Goal: Task Accomplishment & Management: Manage account settings

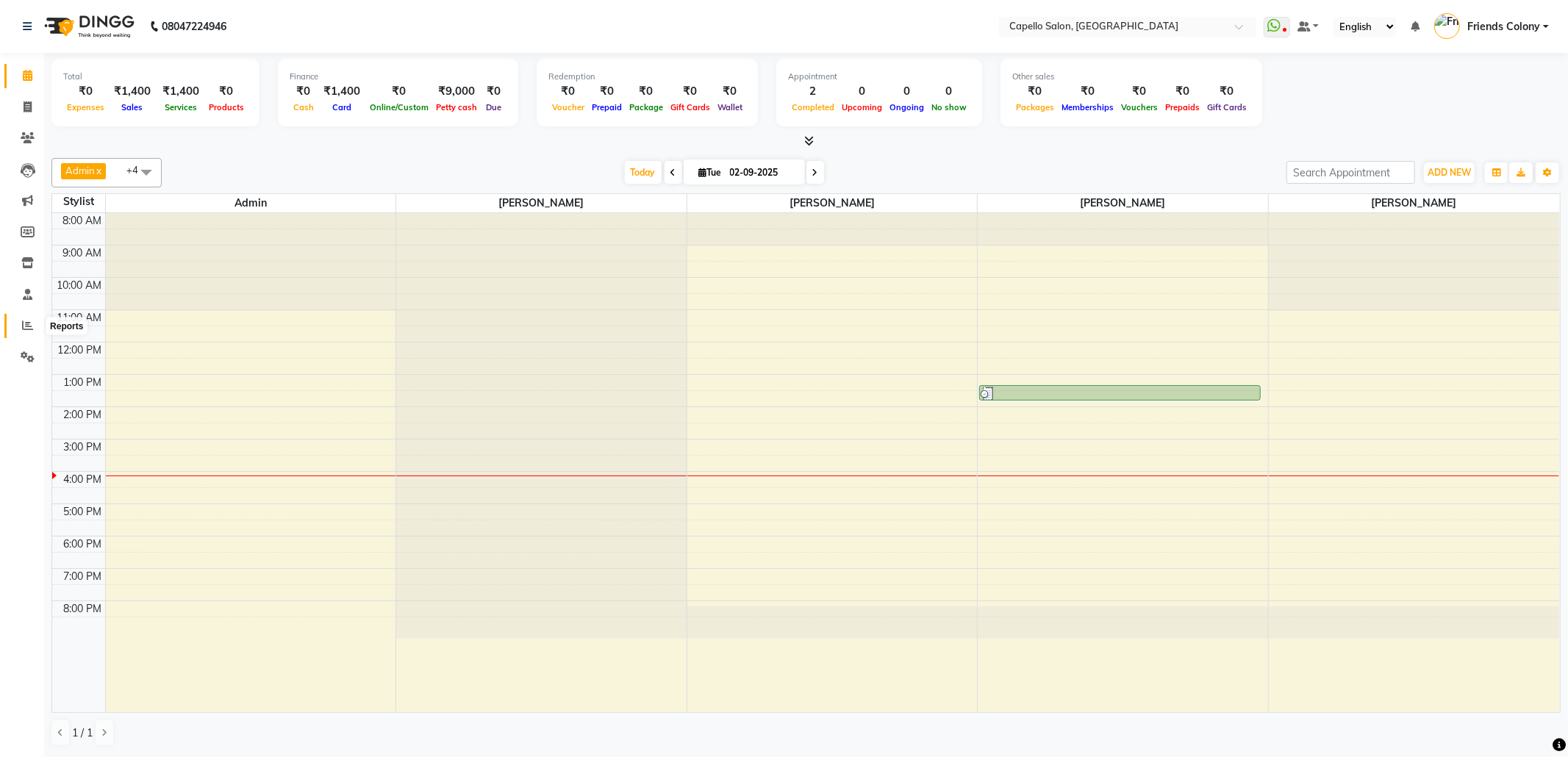
click at [30, 332] on span at bounding box center [27, 325] width 26 height 17
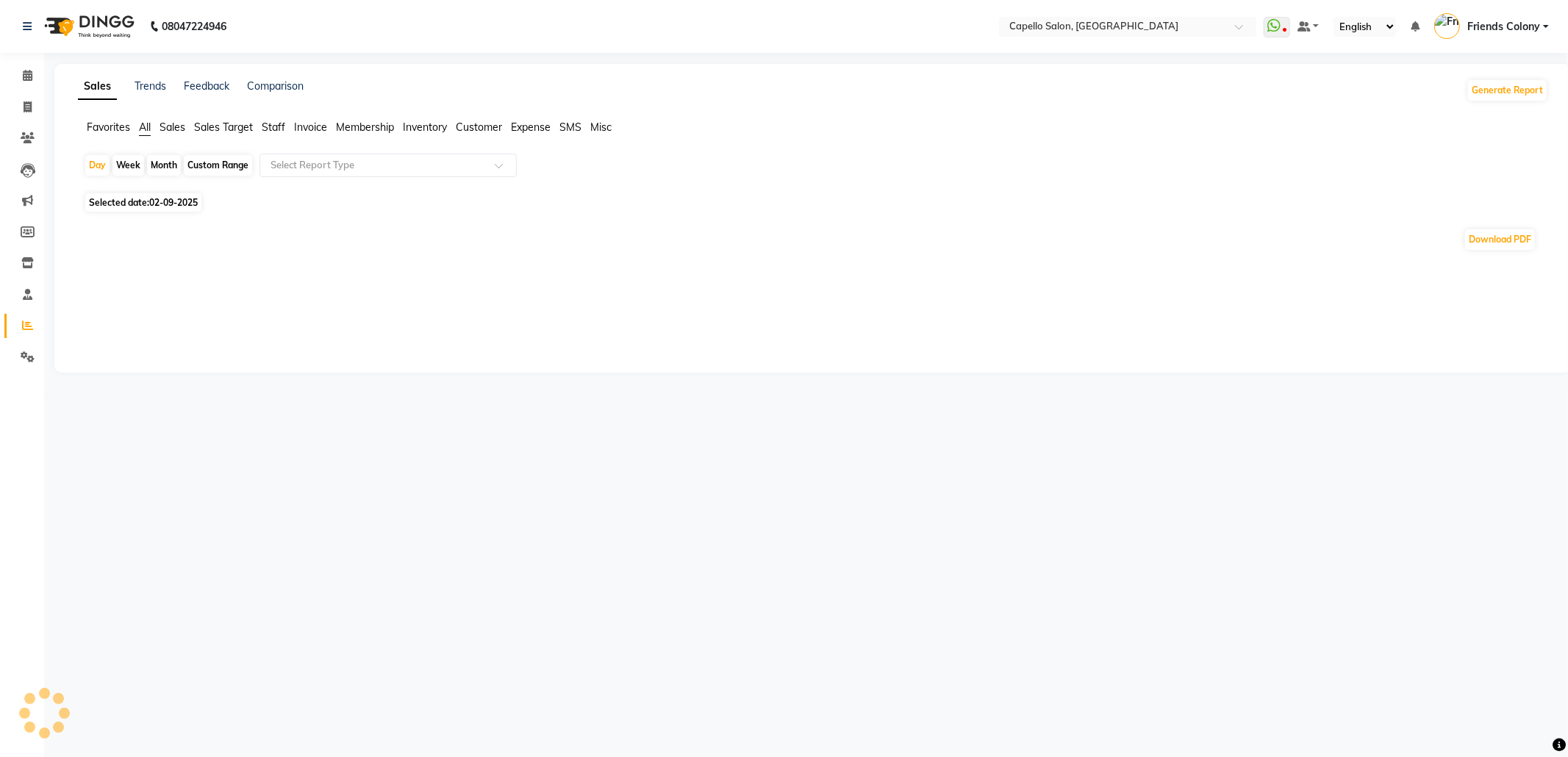
click at [277, 121] on span "Staff" at bounding box center [273, 128] width 23 height 13
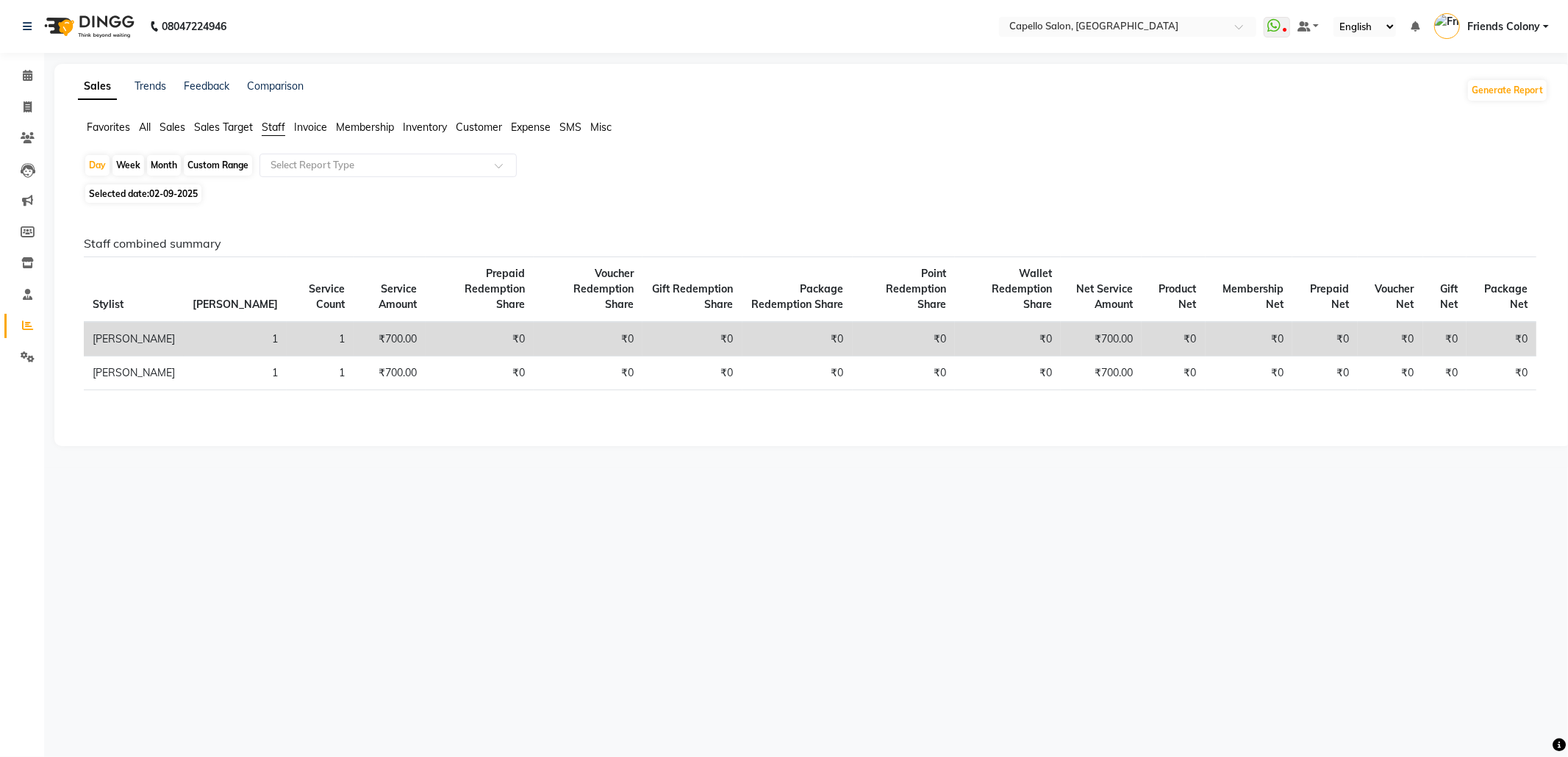
click at [166, 166] on div "Month" at bounding box center [163, 165] width 34 height 21
select select "9"
select select "2025"
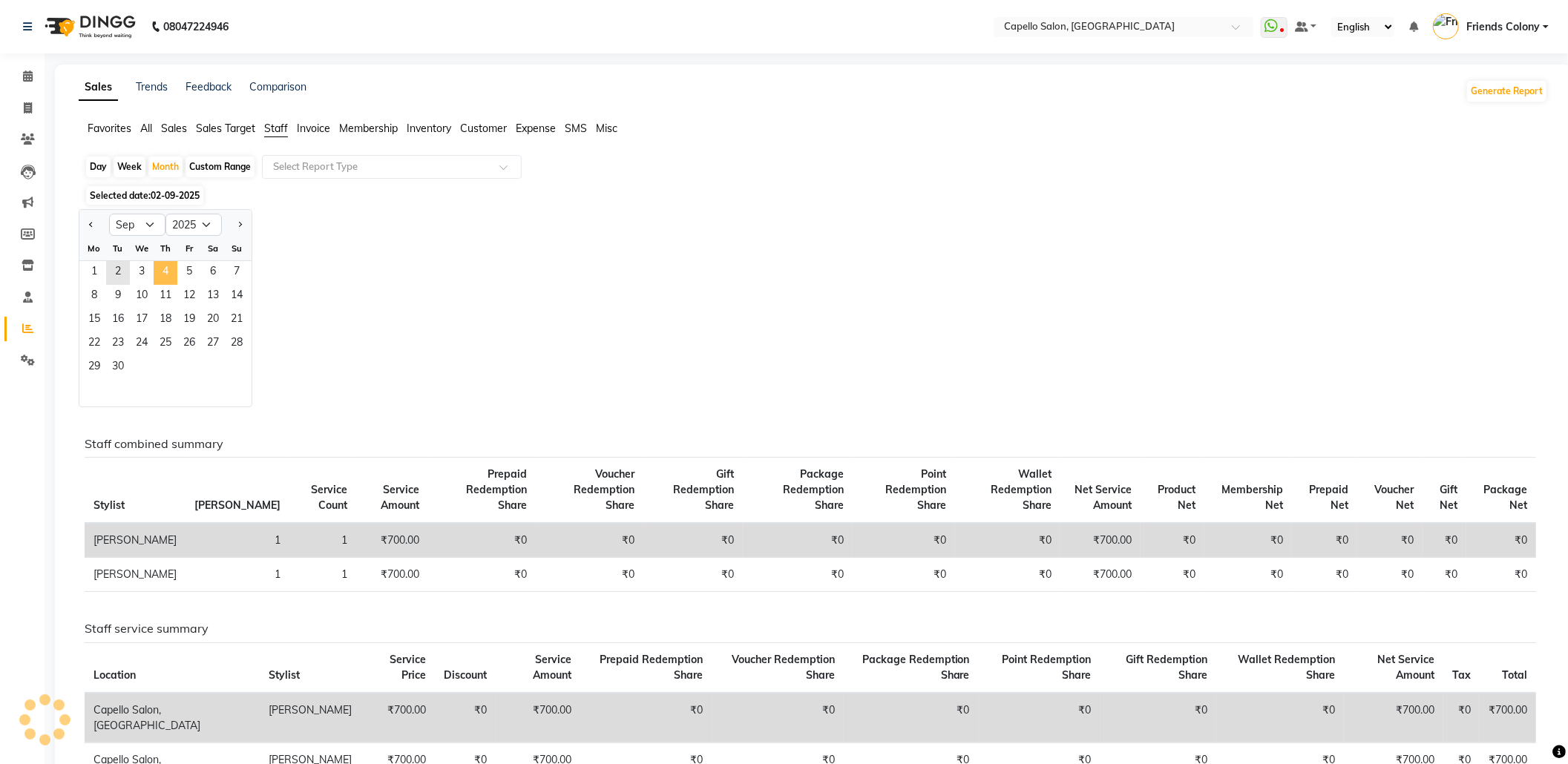
click at [161, 458] on th "Stylist" at bounding box center [135, 491] width 101 height 66
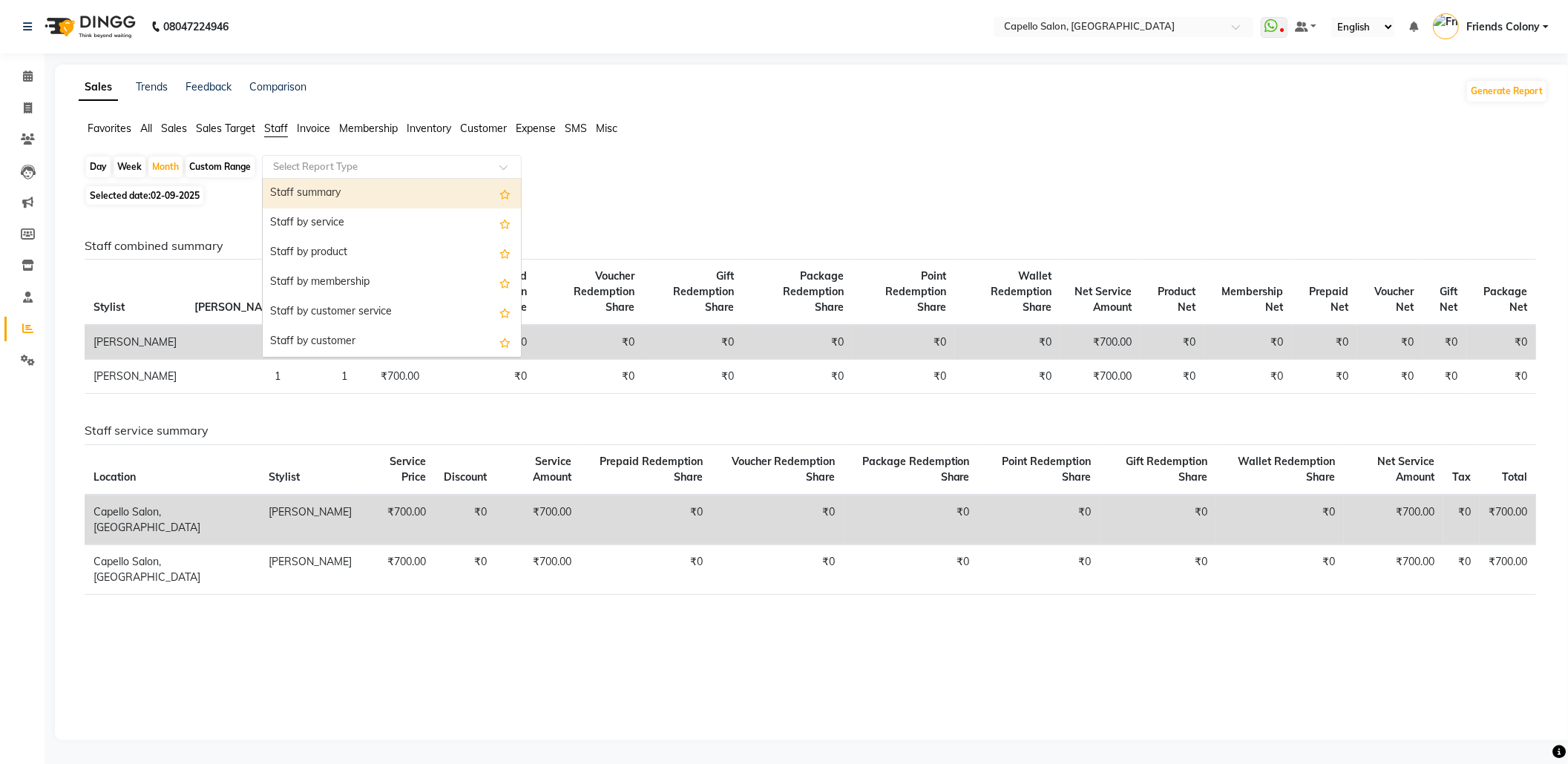
click at [379, 170] on input "text" at bounding box center [377, 167] width 214 height 15
click at [371, 191] on div "Staff summary" at bounding box center [391, 193] width 258 height 29
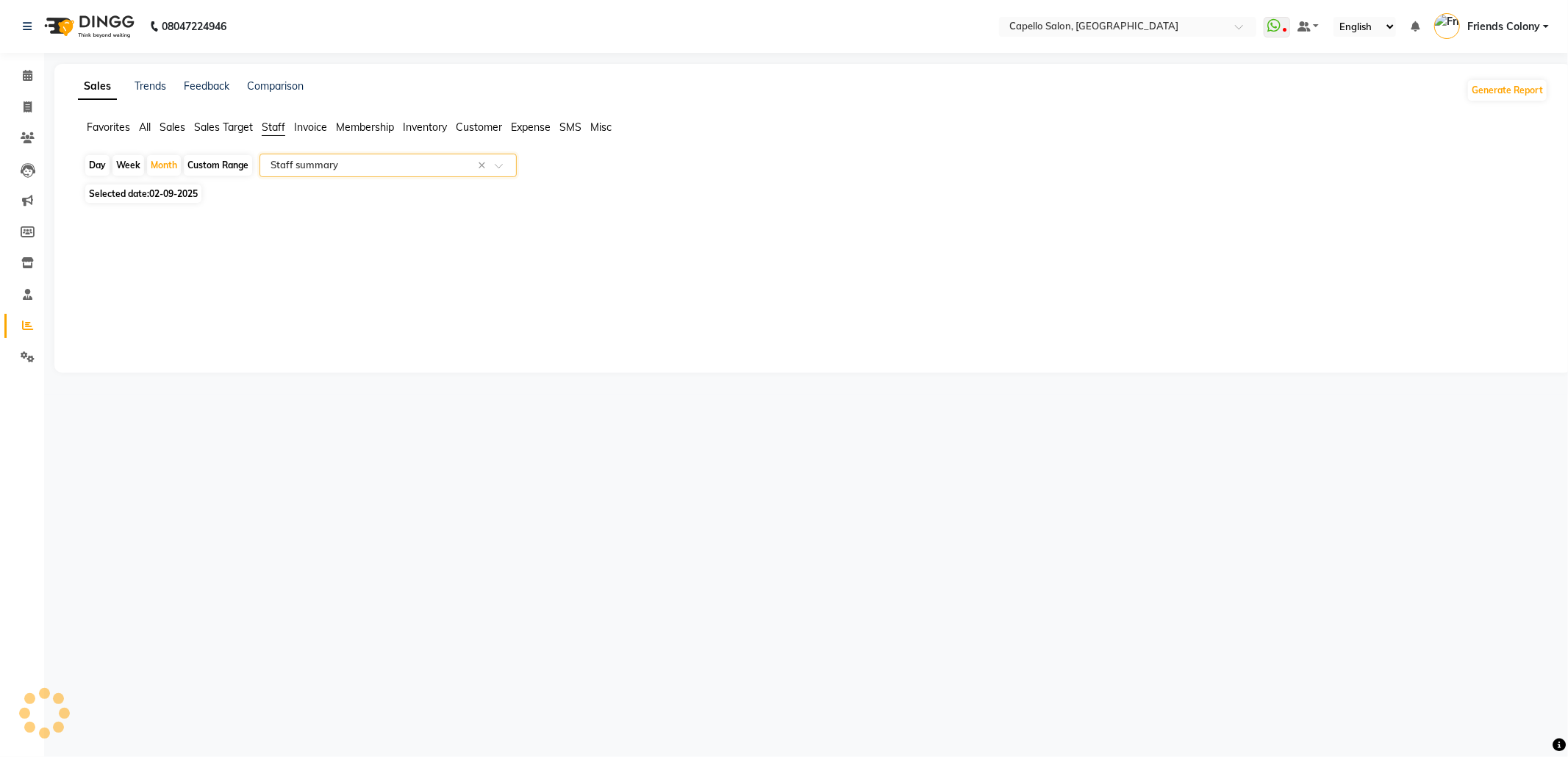
select select "full_report"
select select "csv"
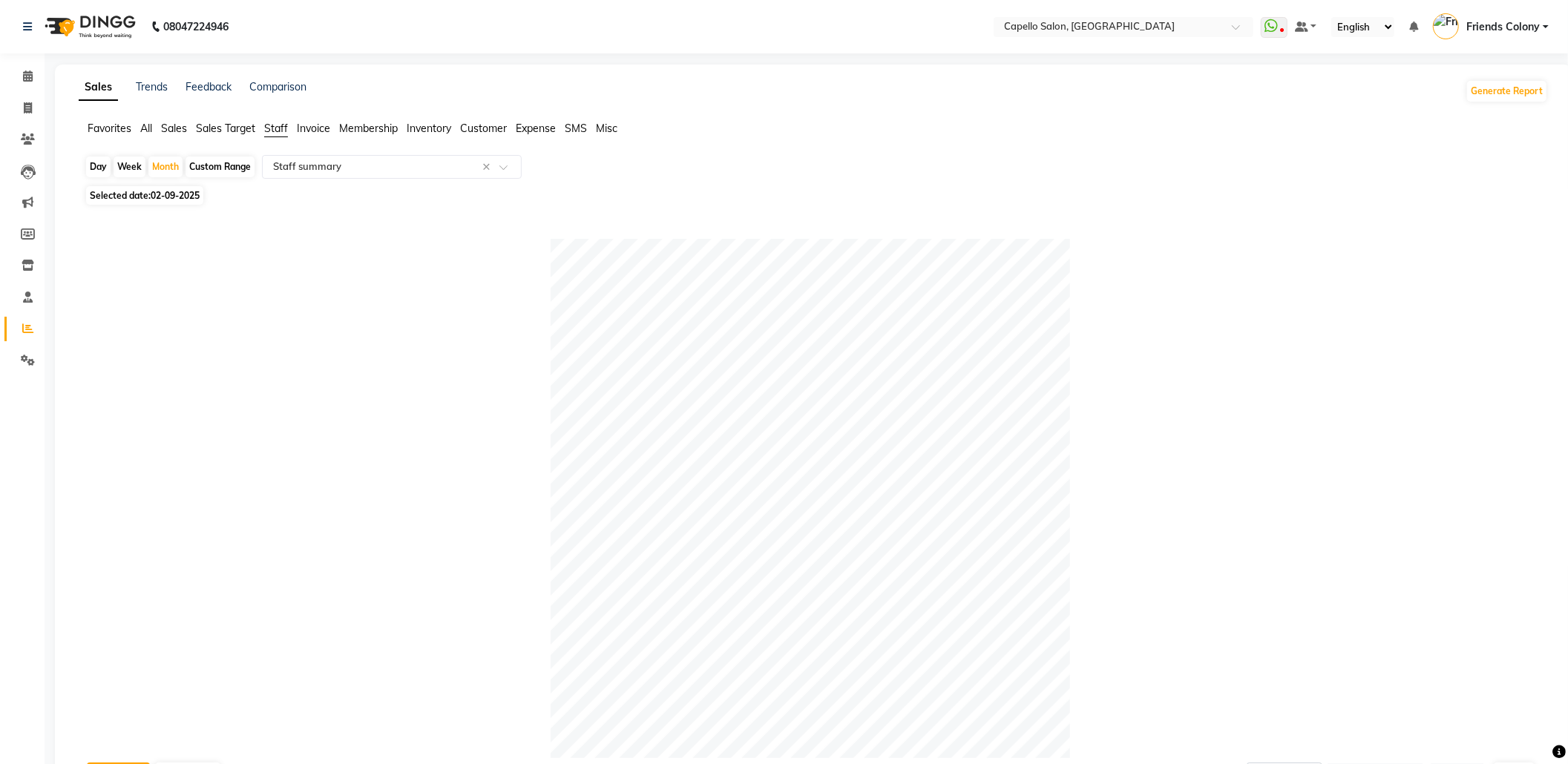
click at [278, 130] on span "Staff" at bounding box center [276, 129] width 23 height 13
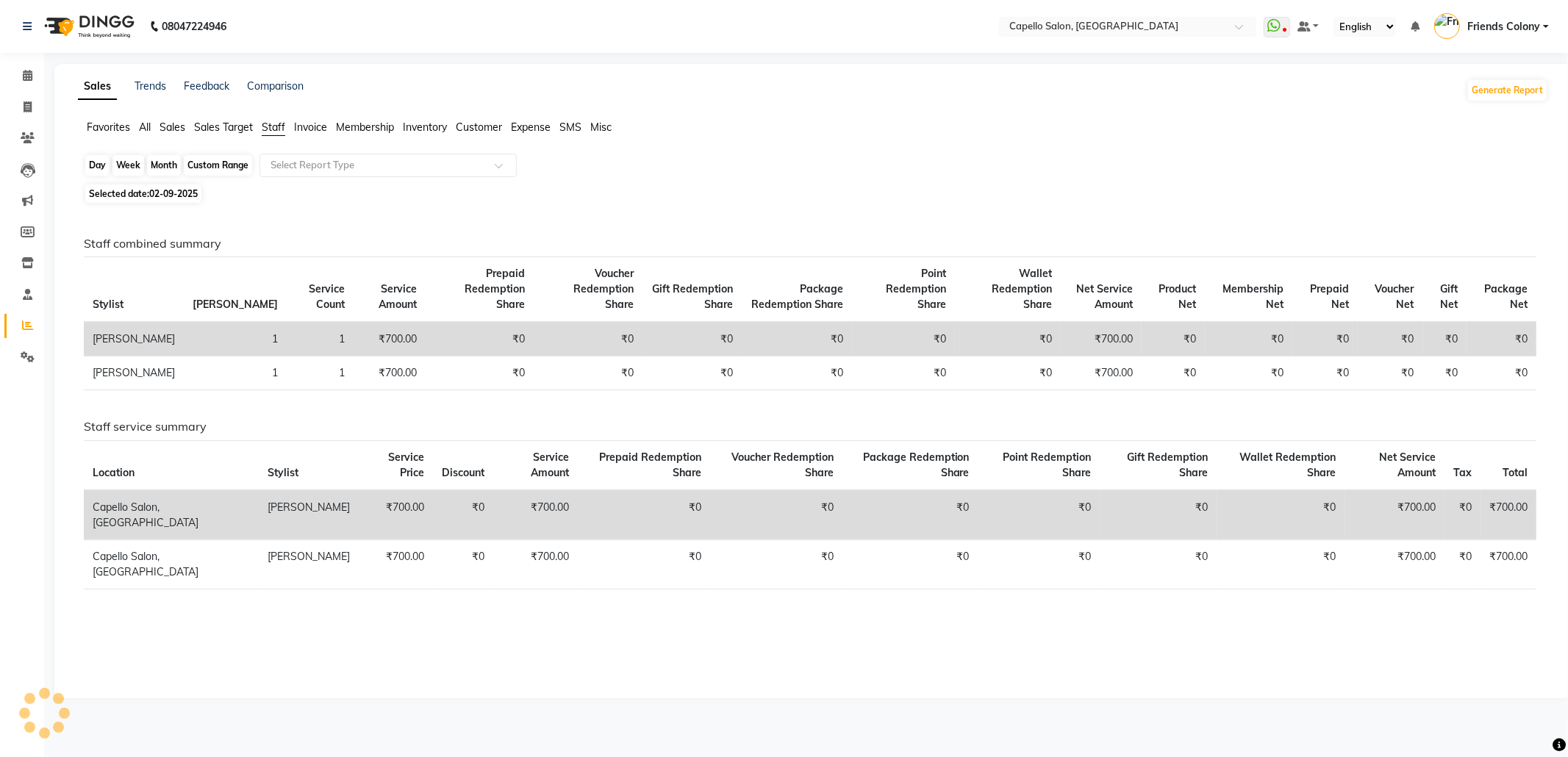
click at [157, 157] on div "Month" at bounding box center [163, 165] width 34 height 21
select select "9"
select select "2025"
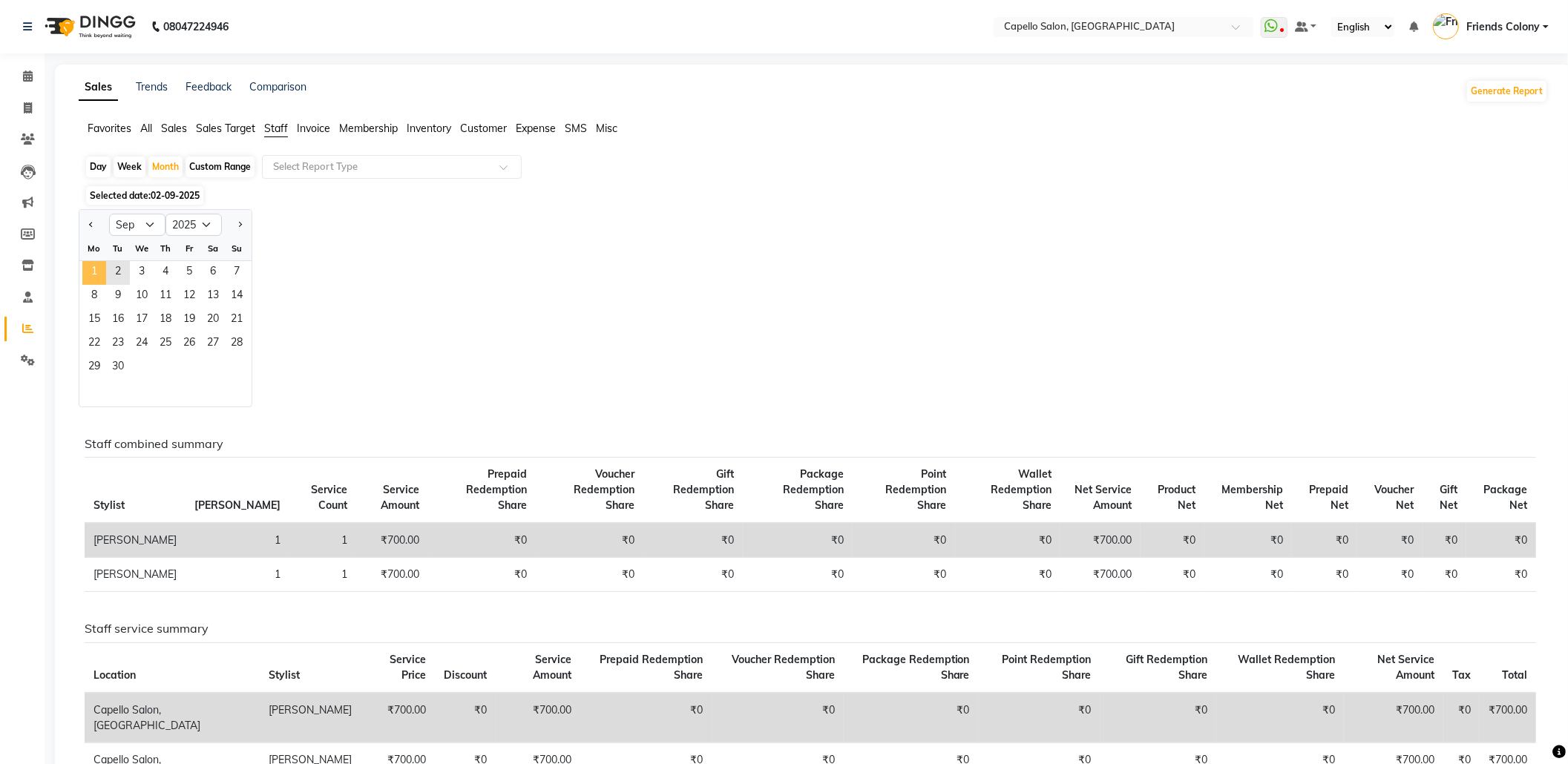
click at [89, 265] on span "1" at bounding box center [94, 272] width 23 height 23
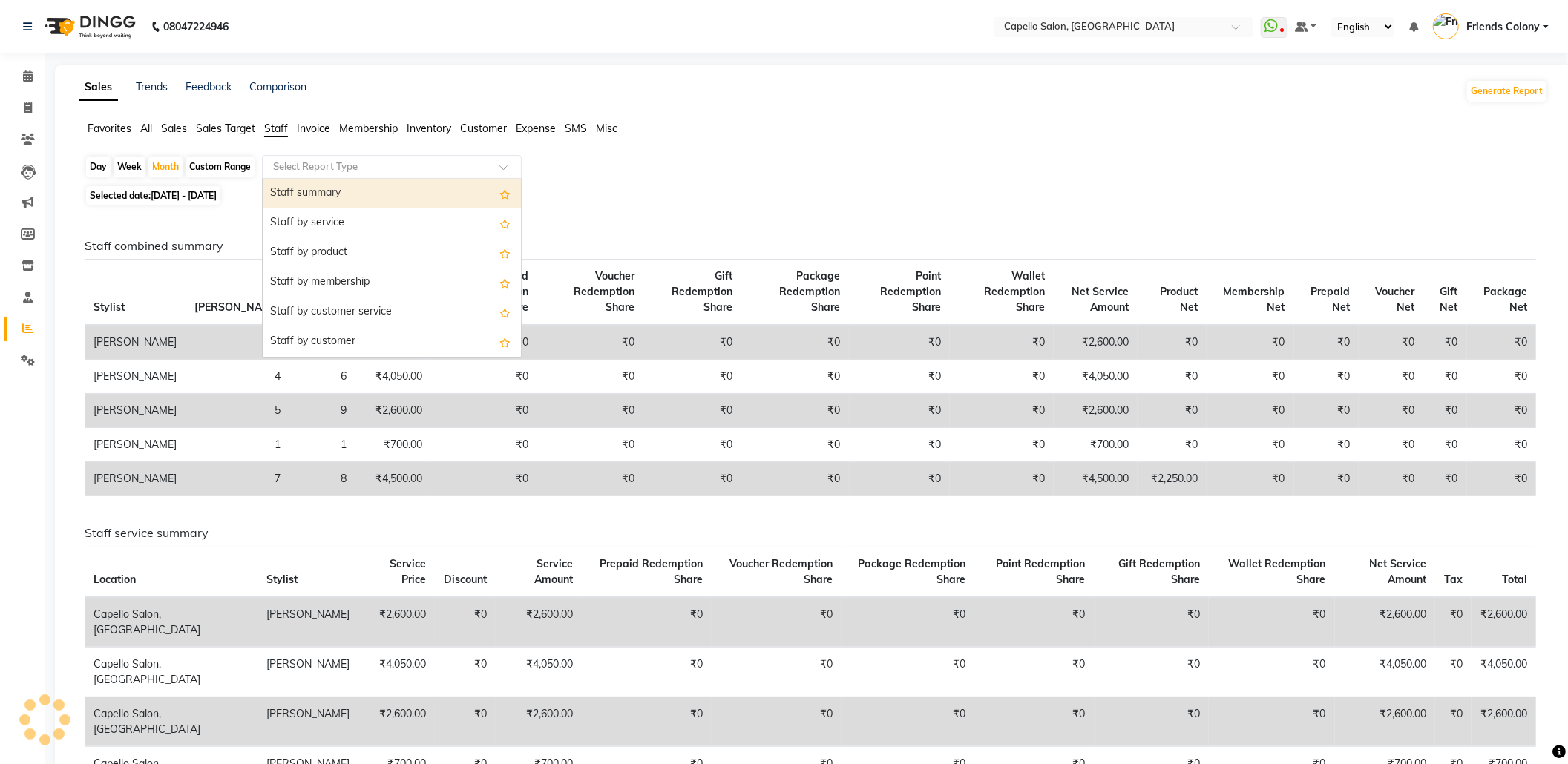
click at [325, 169] on input "text" at bounding box center [377, 167] width 214 height 15
click at [319, 194] on div "Staff summary" at bounding box center [391, 193] width 258 height 29
select select "full_report"
select select "csv"
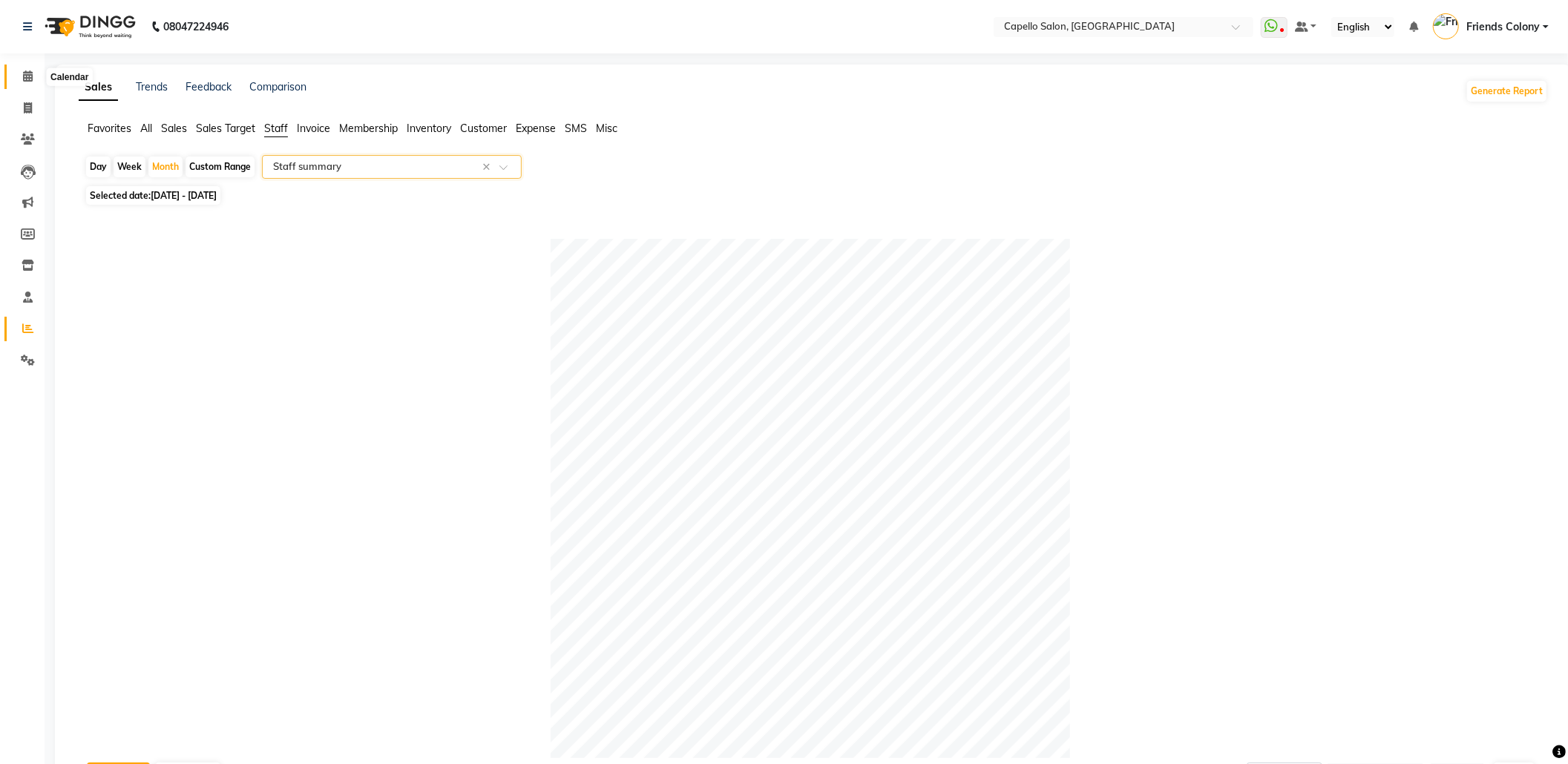
click at [16, 69] on span at bounding box center [28, 77] width 26 height 17
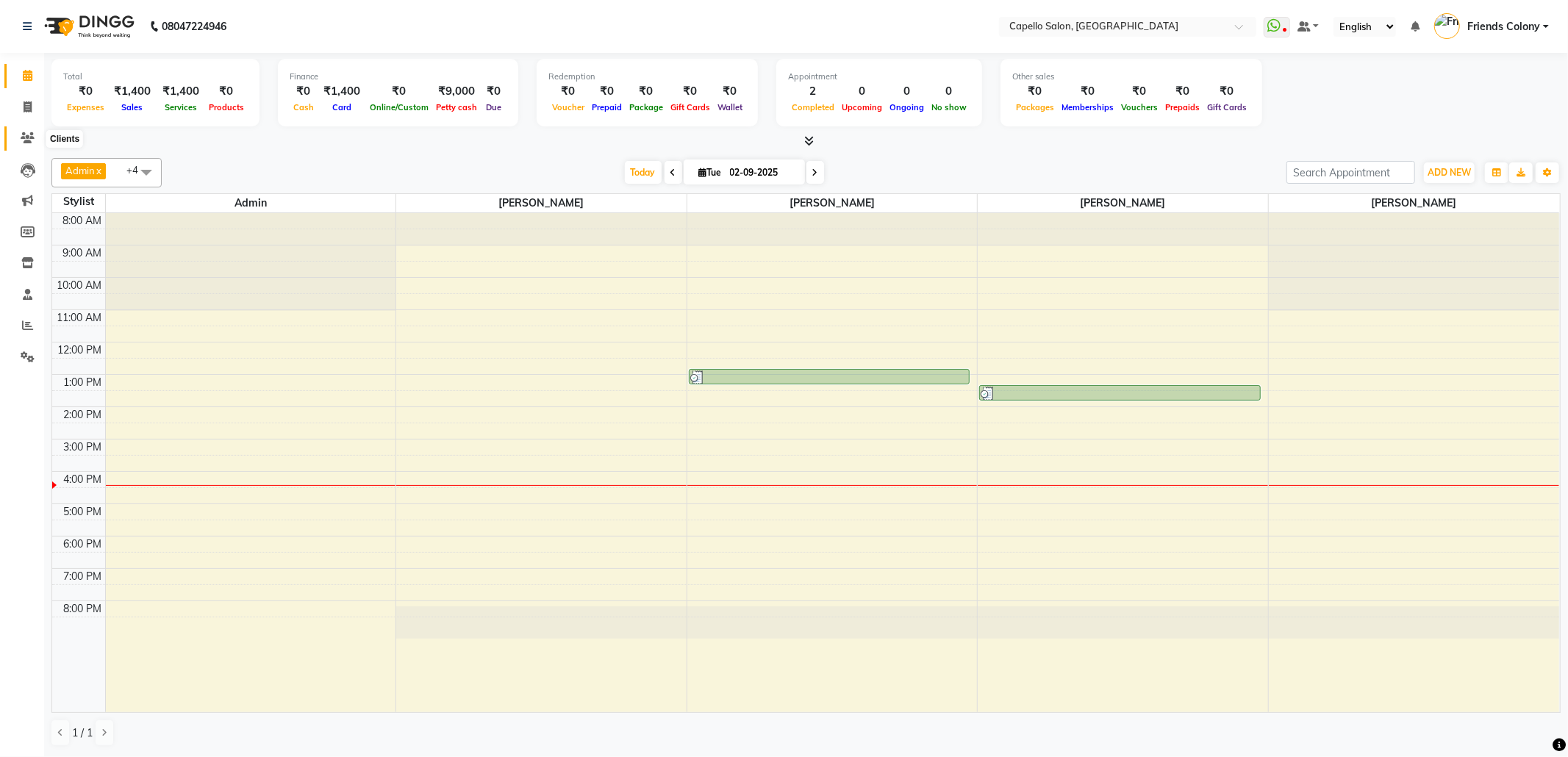
click at [28, 134] on icon at bounding box center [27, 137] width 14 height 11
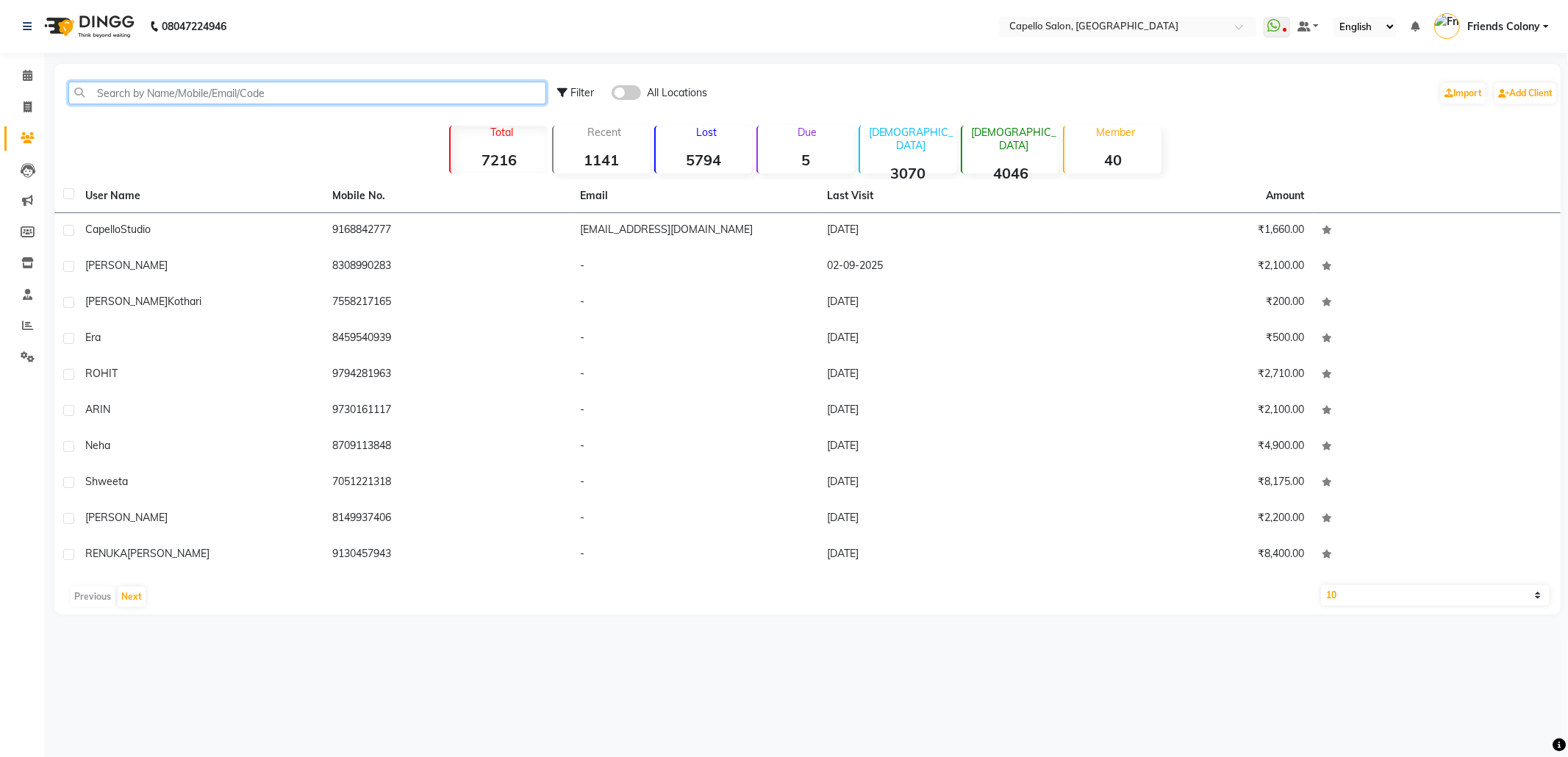
click at [327, 87] on input "text" at bounding box center [307, 93] width 478 height 23
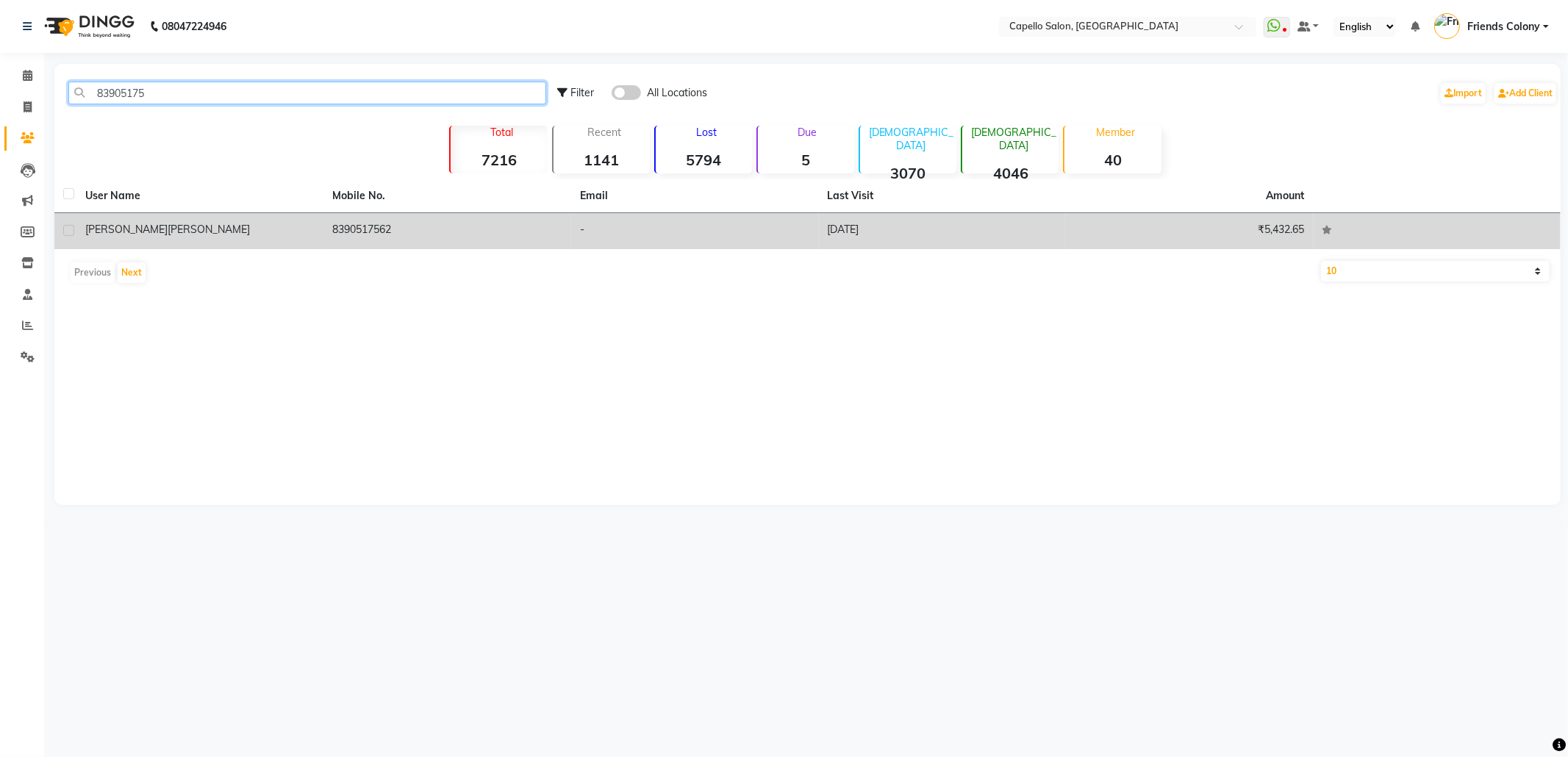
type input "83905175"
click at [395, 228] on td "8390517562" at bounding box center [447, 230] width 248 height 36
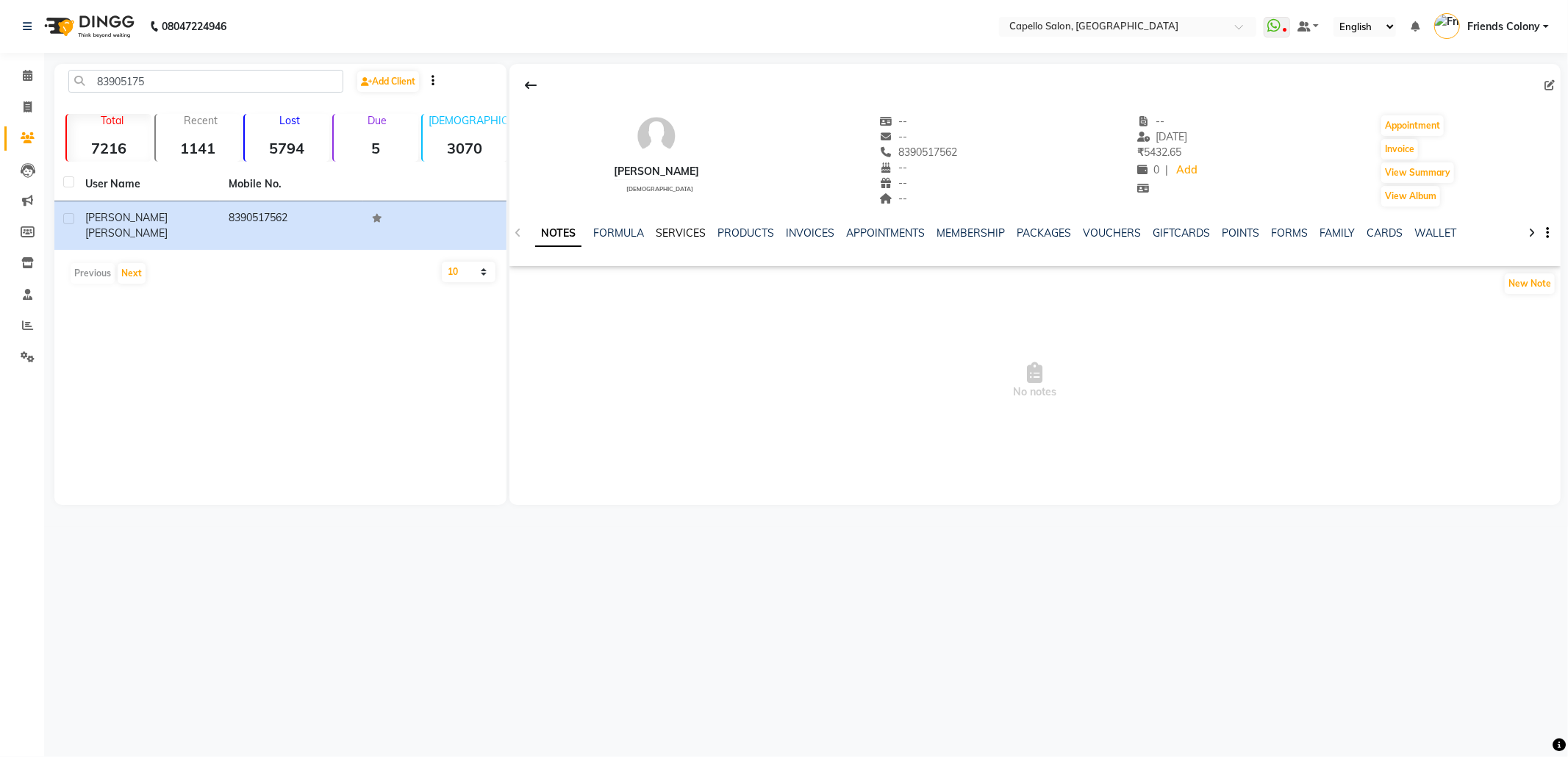
click at [677, 236] on link "SERVICES" at bounding box center [681, 233] width 50 height 13
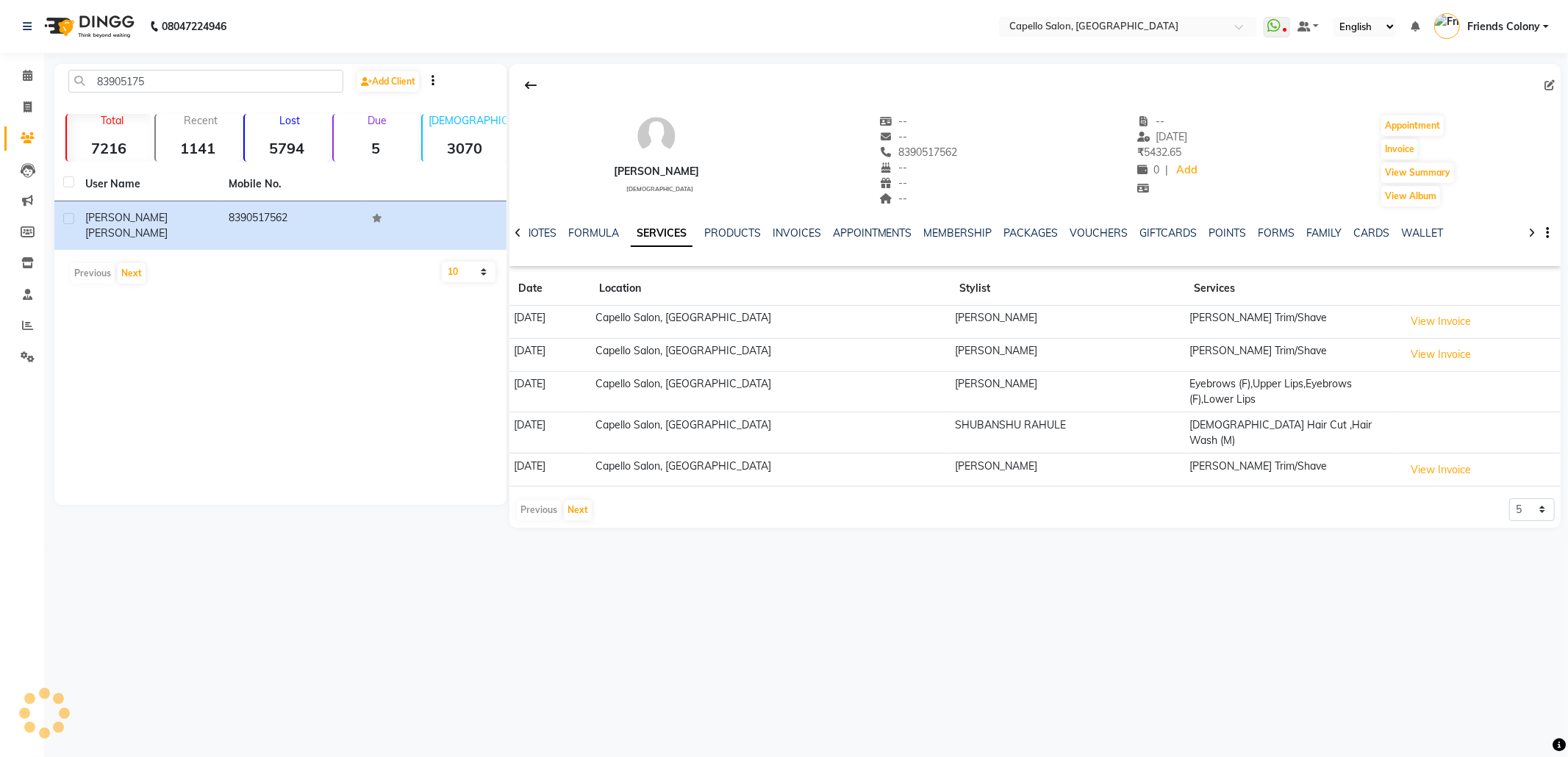
drag, startPoint x: 1030, startPoint y: 622, endPoint x: 1159, endPoint y: 586, distance: 133.9
click at [23, 75] on icon at bounding box center [28, 75] width 10 height 11
